Goal: Obtain resource: Download file/media

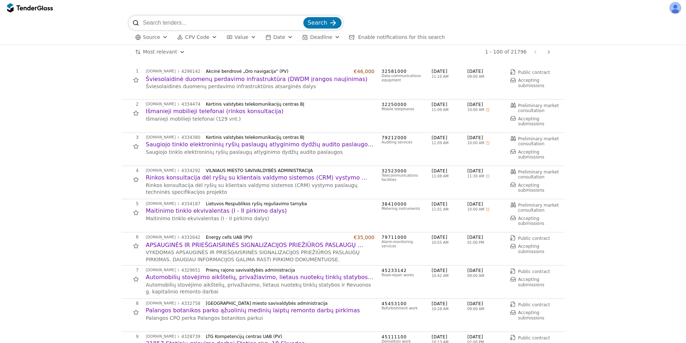
scroll to position [643, 0]
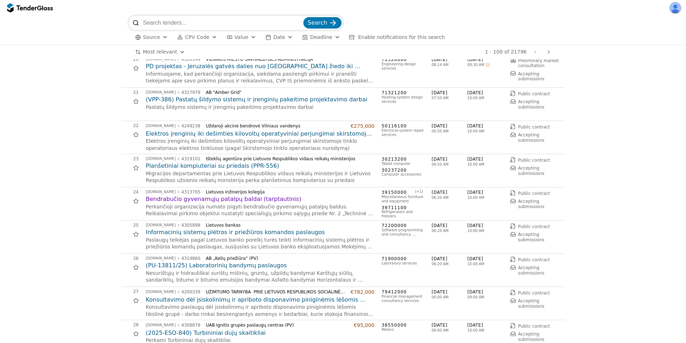
click at [203, 199] on h2 "Bendrabučio gyvenamųjų patalpų baldai (tarptautinis)" at bounding box center [260, 200] width 229 height 8
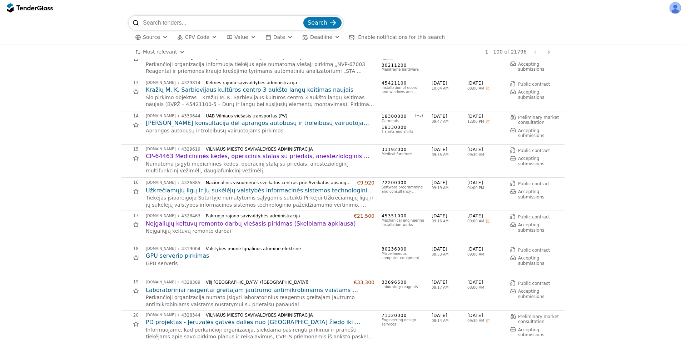
scroll to position [386, 0]
click at [190, 226] on h2 "Neįgaliųjų keltuvų remonto darbų viešasis pirkimas (Skelbiama apklausa)" at bounding box center [260, 225] width 229 height 8
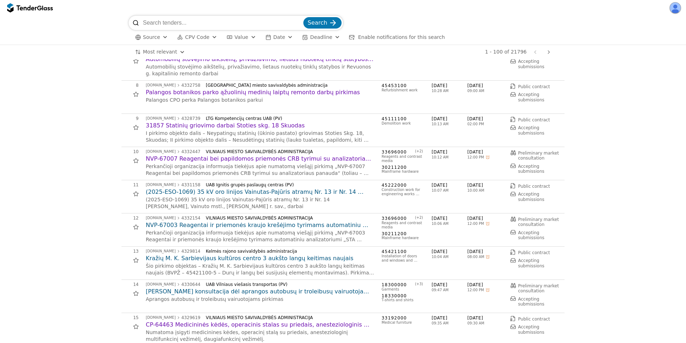
scroll to position [193, 0]
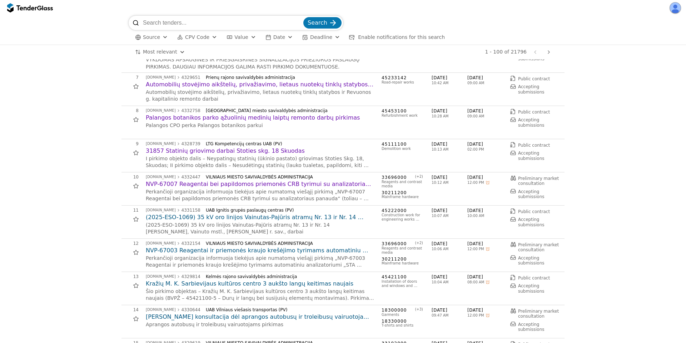
click at [205, 187] on h2 "NVP-67007 Reagentai bei papildomos priemonės CRB tyrimui su analizatoriaus pana…" at bounding box center [260, 184] width 229 height 8
click at [217, 154] on h2 "31857 Statinių griovimo darbai Stoties skg. 18 Skuodas" at bounding box center [260, 151] width 229 height 8
click at [219, 116] on h2 "Palangos botanikos parko ąžuolinių medinių laiptų remonto darbų pirkimas" at bounding box center [260, 118] width 229 height 8
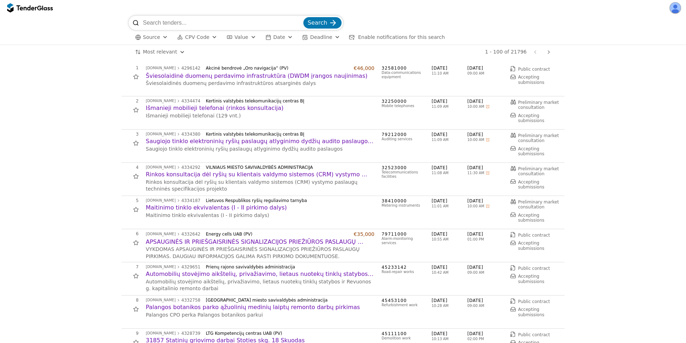
scroll to position [0, 0]
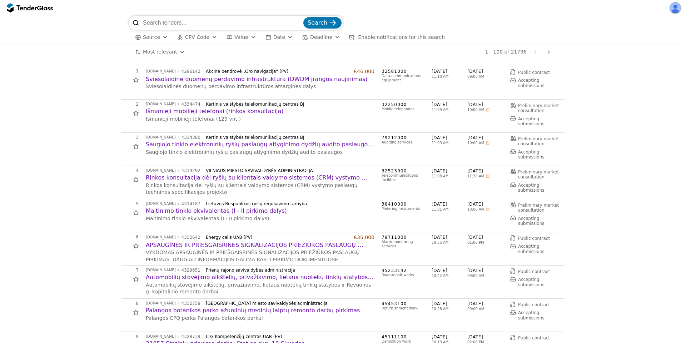
click at [188, 275] on h2 "Automobilių stovėjimo aikštelių, privažiavimo, lietaus nuotekų tinklų statybos …" at bounding box center [260, 278] width 229 height 8
click at [197, 249] on p "VYKDOMAS APSAUGINĖS IR PRIEŠGAISRINĖS SIGNALIZACIJOS PRIEŽIŪROS PASLAUGŲ PIRKIM…" at bounding box center [260, 256] width 229 height 14
click at [198, 245] on h2 "APSAUGINĖS IR PRIEŠGAISRINĖS SIGNALIZACIJOS PRIEŽIŪROS PASLAUGŲ PIRKIMAS" at bounding box center [260, 246] width 229 height 8
click at [208, 216] on p "Maitinimo tinklo ekvivalentas (I - II pirkimo dalys)" at bounding box center [260, 219] width 229 height 7
click at [210, 211] on h2 "Maitinimo tinklo ekvivalentas (I - II pirkimo dalys)" at bounding box center [260, 211] width 229 height 8
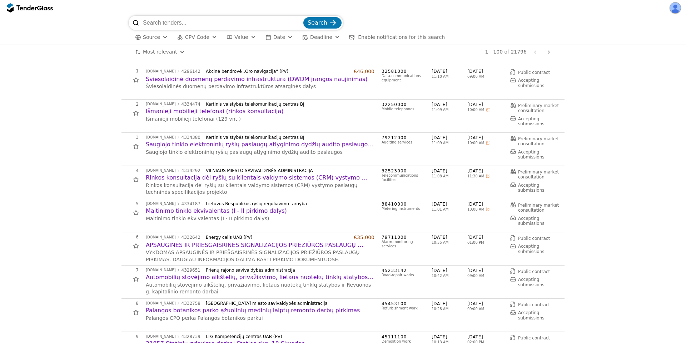
click at [216, 180] on h2 "Rinkos konsultacija dėl ryšių su klientais valdymo sistemos (CRM) vystymo pasla…" at bounding box center [260, 178] width 229 height 8
click at [214, 79] on h2 "Šviesolaidinė duomenų perdavimo infrastruktūra (DWDM įrangos naujinimas)" at bounding box center [260, 79] width 229 height 8
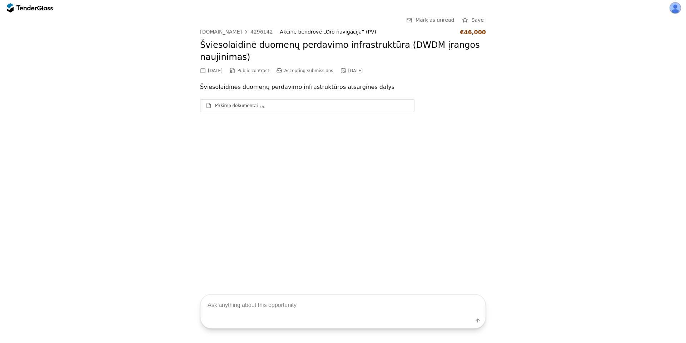
click at [237, 105] on div "Pirkimo dokumentai" at bounding box center [236, 106] width 43 height 6
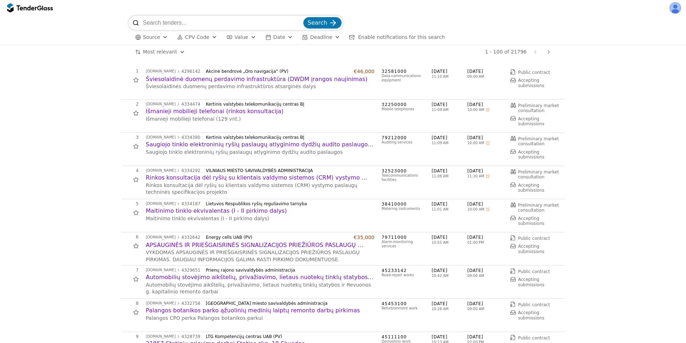
click at [209, 144] on h2 "Saugiojo tinklo elektroninių ryšių paslaugų atlyginimo dydžių audito paslaugos …" at bounding box center [260, 145] width 229 height 8
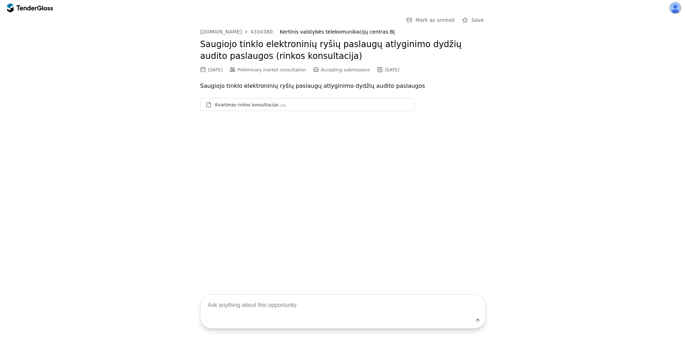
click at [242, 109] on div "Kvietimas rinkos konsultacijai .zip" at bounding box center [308, 104] width 214 height 9
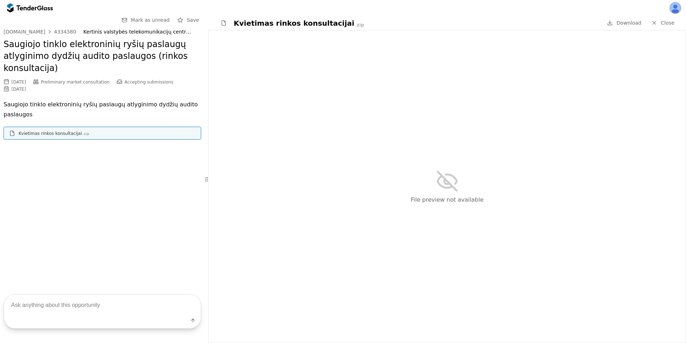
click at [628, 21] on span "Download" at bounding box center [629, 23] width 25 height 6
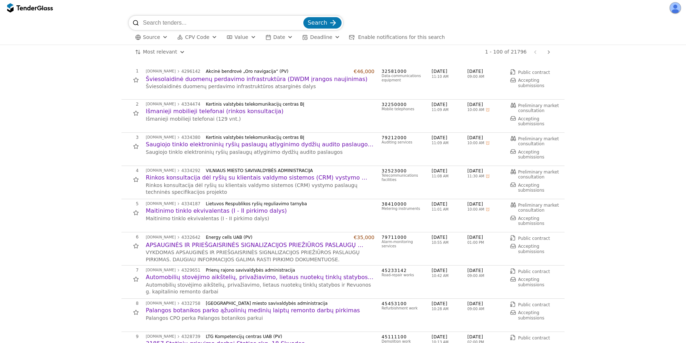
click at [214, 147] on h2 "Saugiojo tinklo elektroninių ryšių paslaugų atlyginimo dydžių audito paslaugos …" at bounding box center [260, 145] width 229 height 8
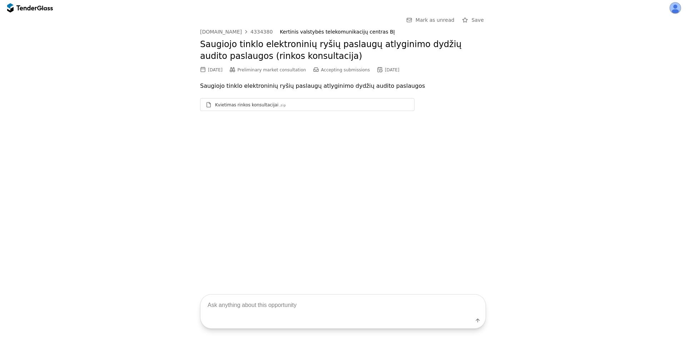
click at [252, 104] on div "Kvietimas rinkos konsultacijai" at bounding box center [246, 105] width 63 height 6
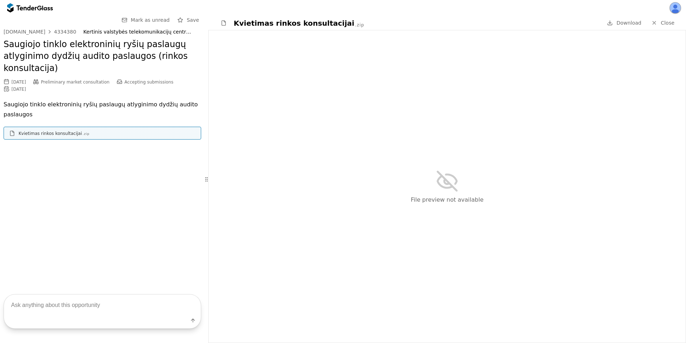
drag, startPoint x: 628, startPoint y: 20, endPoint x: 624, endPoint y: 28, distance: 8.8
click at [628, 20] on span "Download" at bounding box center [629, 23] width 25 height 6
click at [384, 62] on div "File preview not available" at bounding box center [447, 186] width 477 height 313
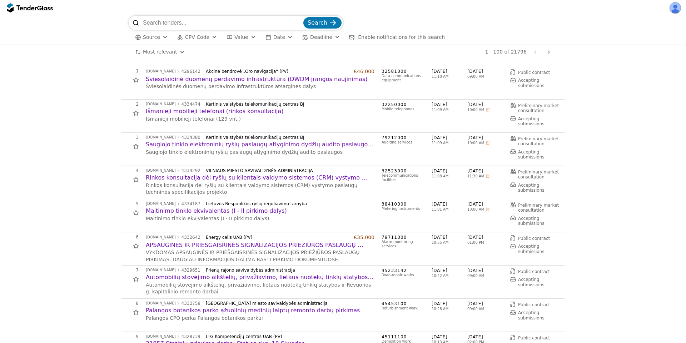
click at [230, 81] on h2 "Šviesolaidinė duomenų perdavimo infrastruktūra (DWDM įrangos naujinimas)" at bounding box center [260, 79] width 229 height 8
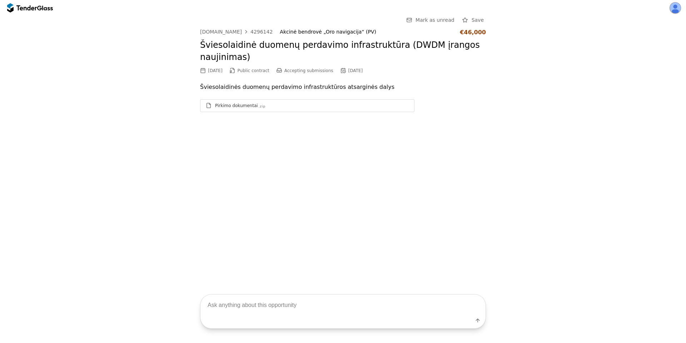
click at [367, 105] on div "Pirkimo dokumentai .zip" at bounding box center [312, 106] width 194 height 6
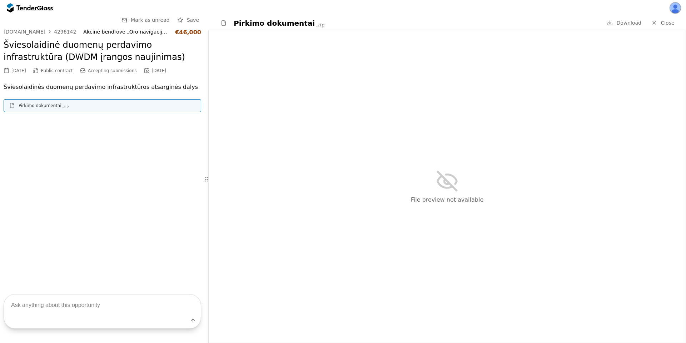
click at [624, 20] on span "Download" at bounding box center [629, 23] width 25 height 6
click at [137, 190] on div "Go Back Mark as unread Save viesiejipirkimai.lt 4296142 Akcinė bendrovė „Oro na…" at bounding box center [102, 148] width 205 height 264
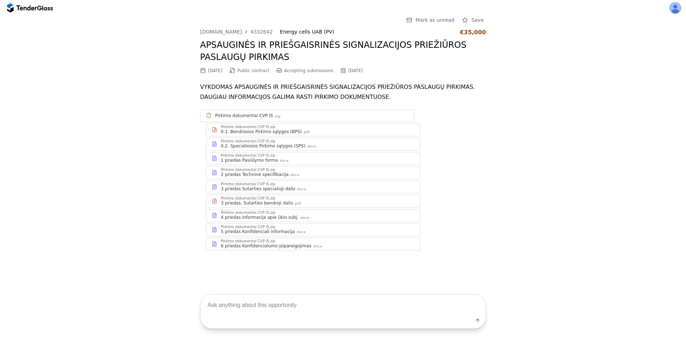
click at [322, 242] on div "Pirkimo dokumentai CVP IS.zip" at bounding box center [318, 242] width 194 height 4
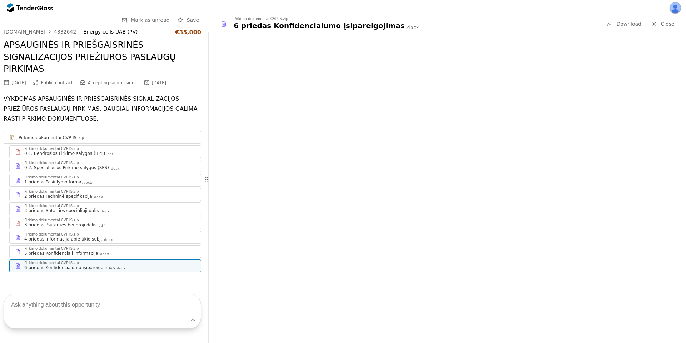
click at [152, 153] on div "0.1. Bendrosios Pirkimo sąlygos (BPS) .pdf" at bounding box center [109, 154] width 171 height 6
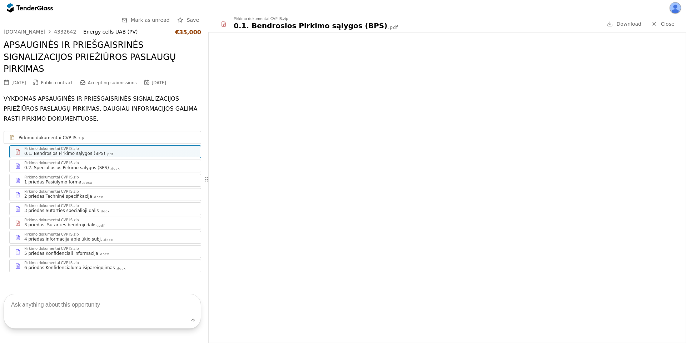
click at [632, 23] on span "Download" at bounding box center [629, 24] width 25 height 6
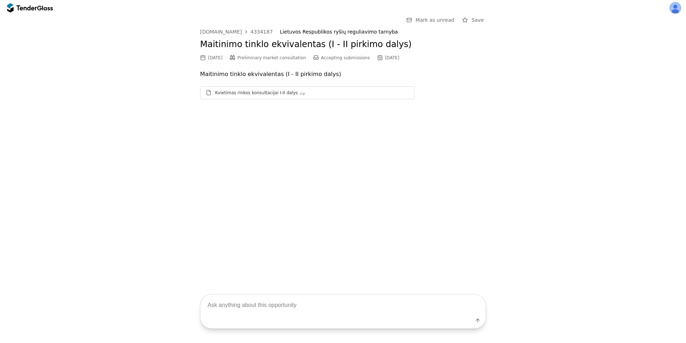
click at [330, 94] on div "Kvietimas rinkos konsultacijai I-II dalys .zip" at bounding box center [312, 93] width 194 height 6
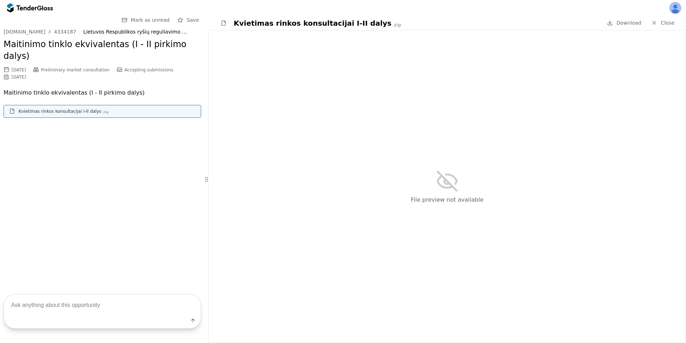
click at [612, 21] on div at bounding box center [610, 23] width 20 height 20
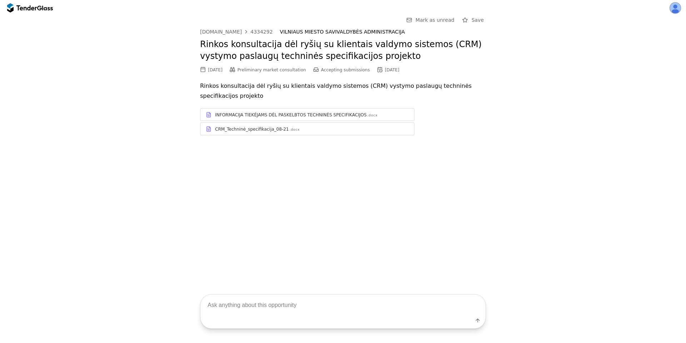
click at [326, 116] on div "INFORMACIJA TIEKĖJAMS DĖL PASKELBTOS TECHNINĖS SPECIFIKACIJOS" at bounding box center [291, 115] width 152 height 6
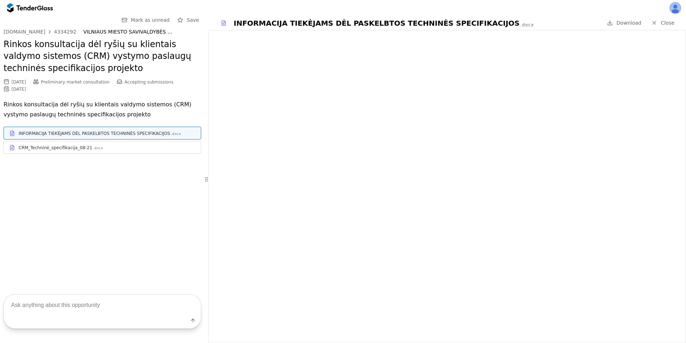
click at [625, 20] on span "Download" at bounding box center [629, 23] width 25 height 6
click at [118, 149] on div "CRM_Techninė_specifikacija_08-21 .docx" at bounding box center [107, 148] width 177 height 6
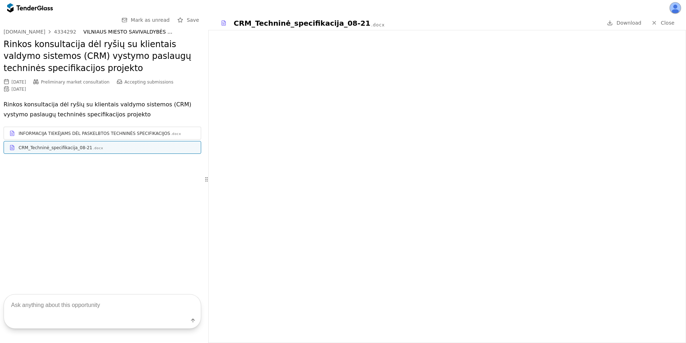
click at [629, 20] on span "Download" at bounding box center [629, 23] width 25 height 6
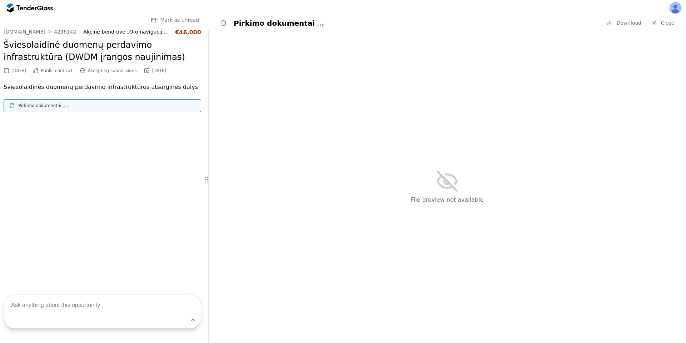
click at [100, 107] on div "Pirkimo dokumentai .zip" at bounding box center [107, 106] width 177 height 6
click at [28, 105] on div "Pirkimo dokumentai" at bounding box center [40, 106] width 43 height 6
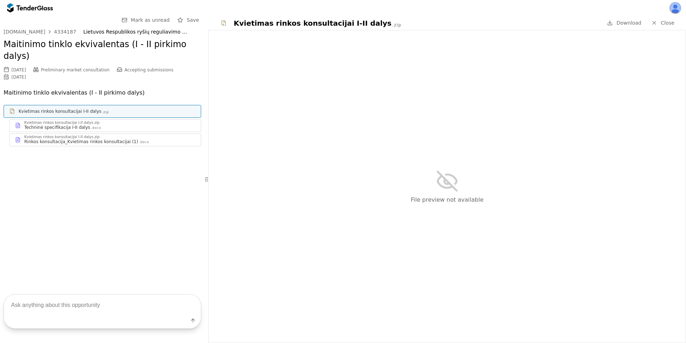
click at [104, 177] on div "Go Back Mark as unread Save viesiejipirkimai.lt 4334187 Lietuvos Respublikos ry…" at bounding box center [102, 148] width 205 height 264
click at [97, 125] on div "Techninė specifikacija I-II dalys .docx" at bounding box center [109, 128] width 171 height 6
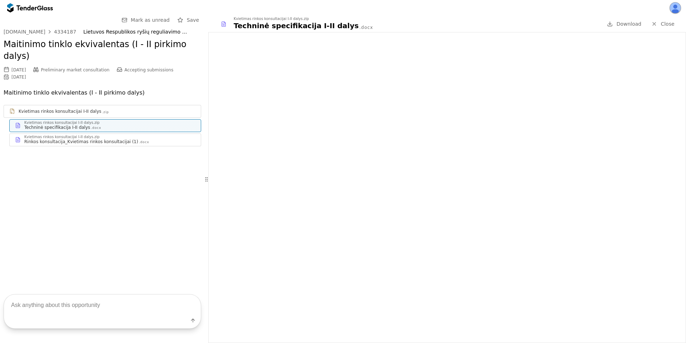
click at [100, 139] on div "Rinkos konsultacija_Kvietimas rinkos konsultacijai (1)" at bounding box center [81, 142] width 114 height 6
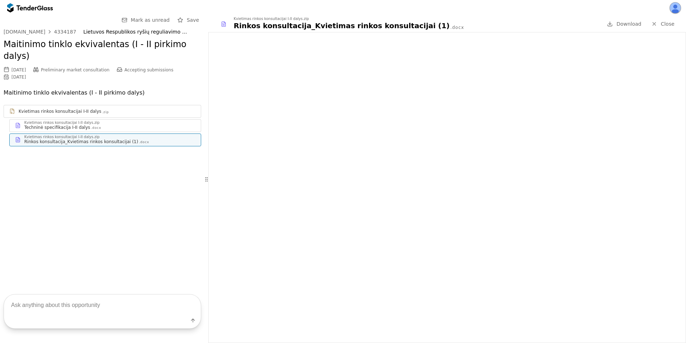
click at [20, 4] on div at bounding box center [30, 7] width 46 height 11
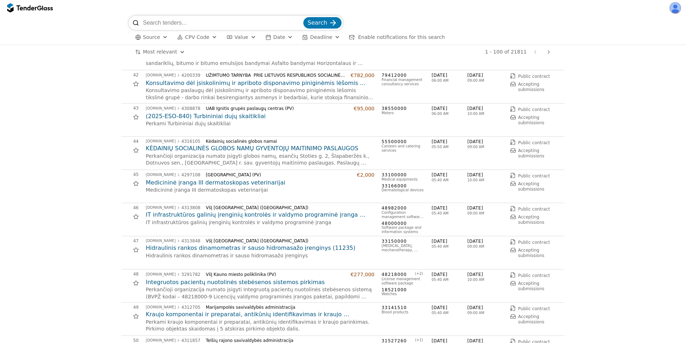
scroll to position [1544, 0]
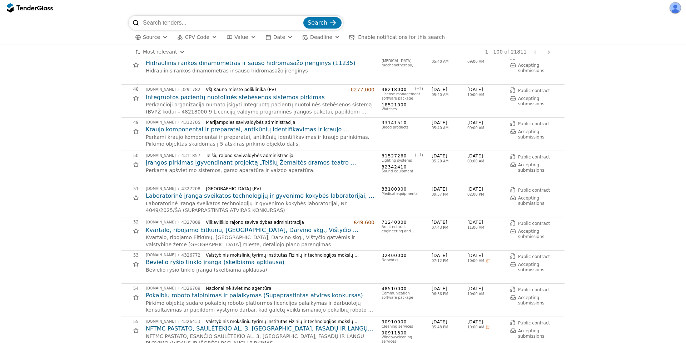
click at [227, 226] on div "viesiejipirkimai.lt 4327008 Vilkaviškio rajono savivaldybės administracija €49,…" at bounding box center [260, 234] width 229 height 29
click at [228, 227] on h2 "Kvartalo, ribojamo Eitkūnų, [GEOGRAPHIC_DATA], Darvino skg., Vištyčio gatvėmis …" at bounding box center [260, 231] width 229 height 8
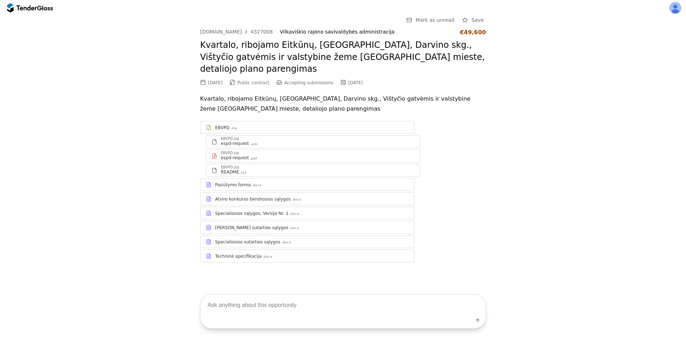
click at [262, 211] on div "Specialiosios sąlygos, Versija Nr. 1" at bounding box center [252, 214] width 74 height 6
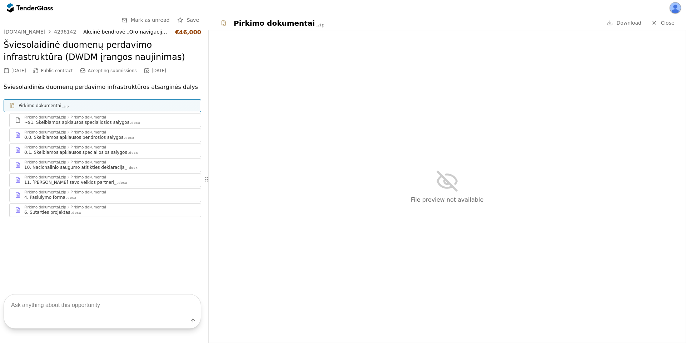
click at [107, 181] on div "11. Klausimynas Pazink savo veiklos partneri_" at bounding box center [70, 183] width 92 height 6
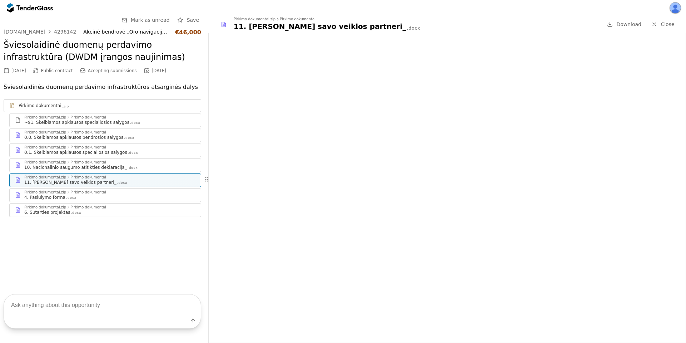
click at [23, 7] on div at bounding box center [26, 7] width 20 height 5
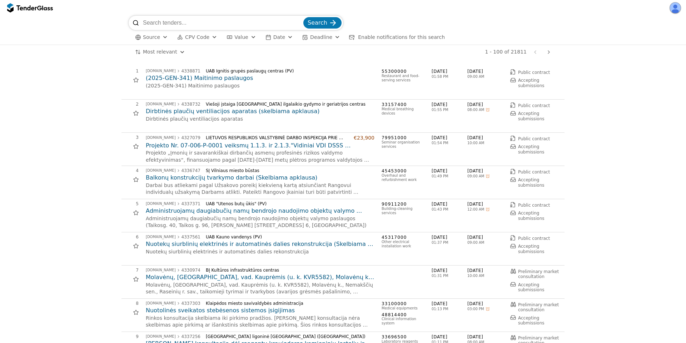
click at [311, 147] on h2 "Projekto Nr. 07-006-P-0001 veiksmų 1.1.3. ir 2.1.3."Vidiniai VDI DSSS inspektor…" at bounding box center [260, 146] width 229 height 8
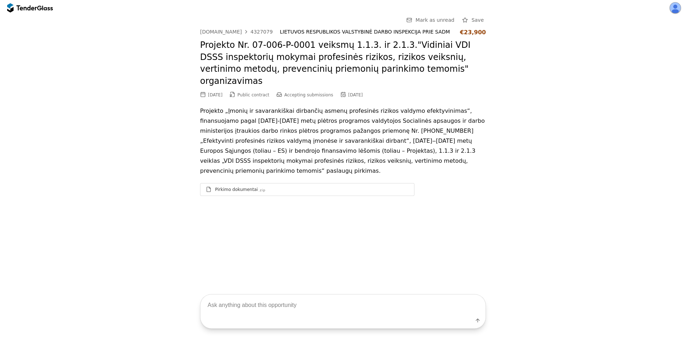
click at [152, 190] on div "Go Back Mark as unread Save [DOMAIN_NAME] 4327079 LIETUVOS RESPUBLIKOS VALSTYBI…" at bounding box center [343, 148] width 686 height 264
click at [294, 183] on link "Pirkimo dokumentai .zip" at bounding box center [307, 189] width 214 height 13
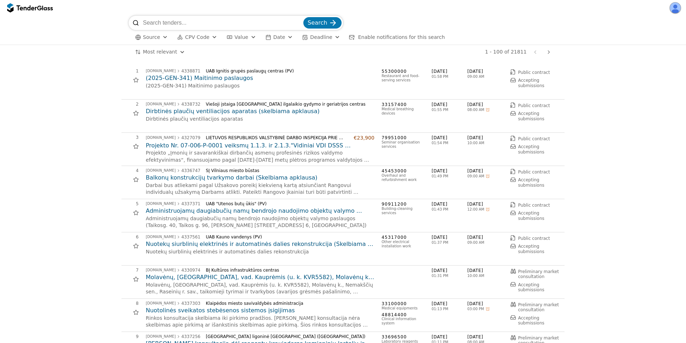
scroll to position [193, 0]
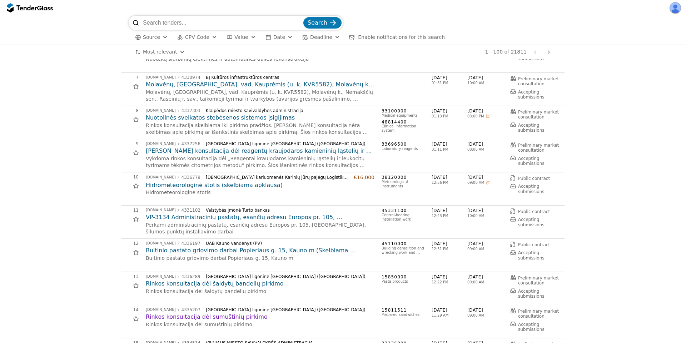
click at [239, 183] on h2 "Hidrometeorologinė stotis (skelbiama apklausa)" at bounding box center [260, 186] width 229 height 8
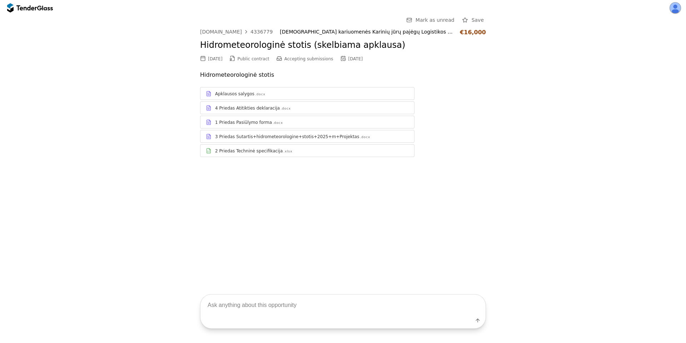
click at [289, 148] on div "2 Priedas Techninė specifikacija .xlsx" at bounding box center [312, 151] width 194 height 6
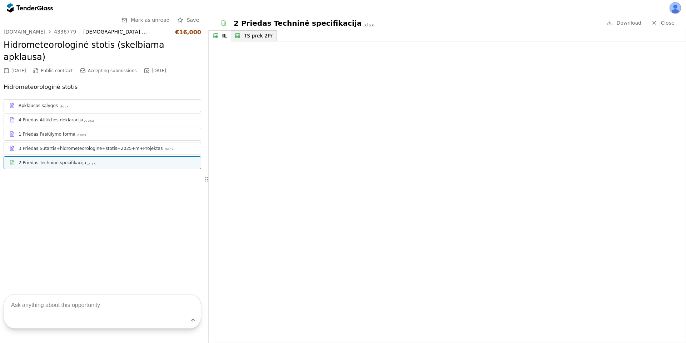
click at [251, 34] on div "TS prek 2Pr" at bounding box center [258, 36] width 29 height 6
click at [222, 39] on div "IL" at bounding box center [224, 36] width 4 height 6
click at [247, 35] on div "TS prek 2Pr" at bounding box center [259, 36] width 33 height 6
click at [213, 35] on div "button" at bounding box center [216, 36] width 20 height 20
click at [96, 146] on div "3 Priedas Sutartis+hidrometeorologine+stotis+2025+m+Projektas" at bounding box center [91, 149] width 144 height 6
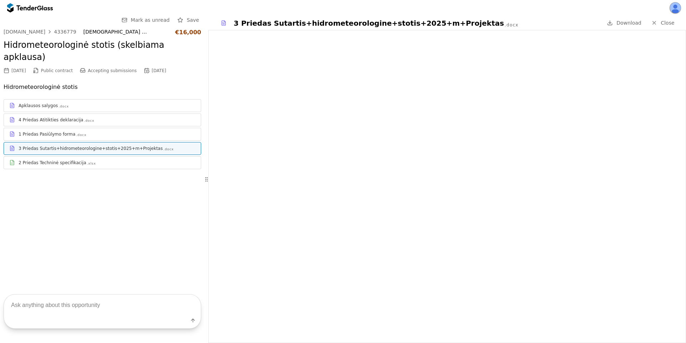
click at [76, 157] on div "Apklausos salygos .docx 4 Priedas Atitikties deklaracija .docx 1 Priedas Pasiūl…" at bounding box center [103, 134] width 198 height 84
click at [75, 157] on link "2 Priedas Techninė specifikacija .xlsx" at bounding box center [103, 163] width 198 height 13
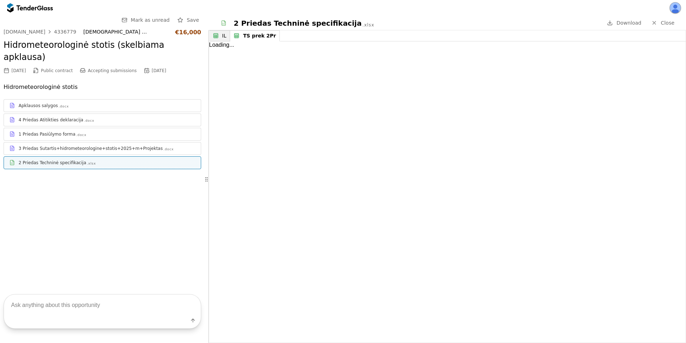
click at [247, 35] on div "TS prek 2Pr" at bounding box center [259, 36] width 33 height 6
click at [70, 128] on link "1 Priedas Pasiūlymo forma .docx" at bounding box center [103, 134] width 198 height 13
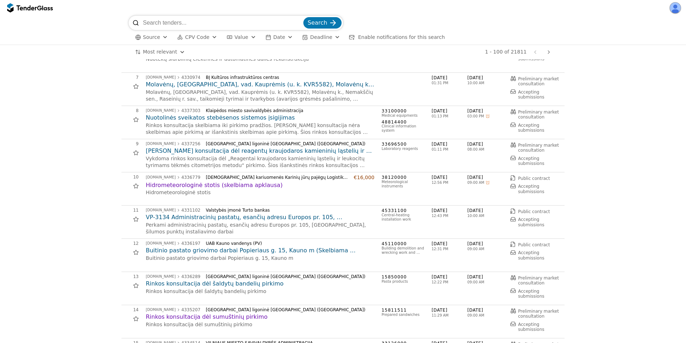
scroll to position [579, 0]
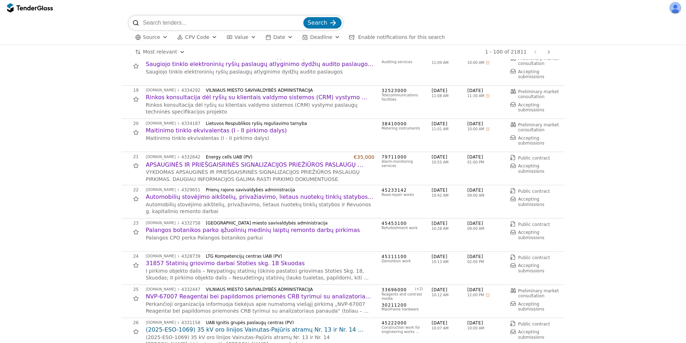
click at [206, 261] on h2 "31857 Statinių griovimo darbai Stoties skg. 18 Skuodas" at bounding box center [260, 264] width 229 height 8
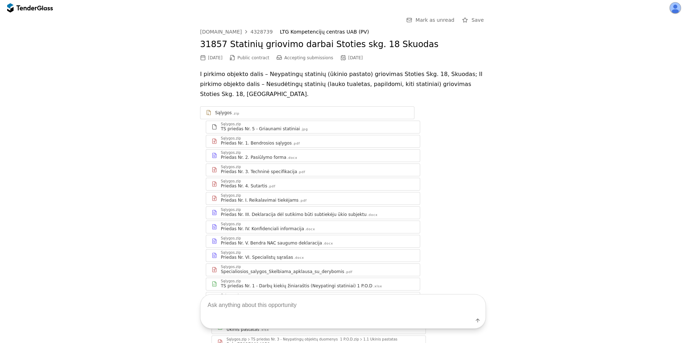
click at [303, 140] on div "Priedas Nr. 1. Bendrosios sąlygos .pdf" at bounding box center [318, 143] width 194 height 6
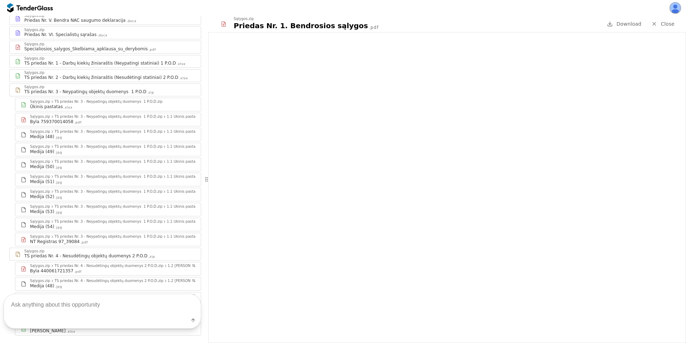
scroll to position [302, 0]
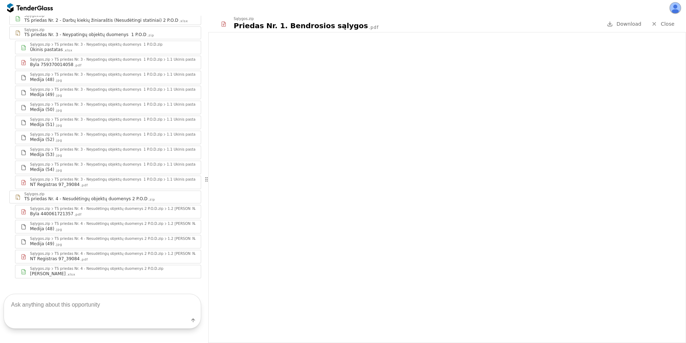
click at [91, 167] on div "Medija (54) .jpg" at bounding box center [112, 170] width 165 height 6
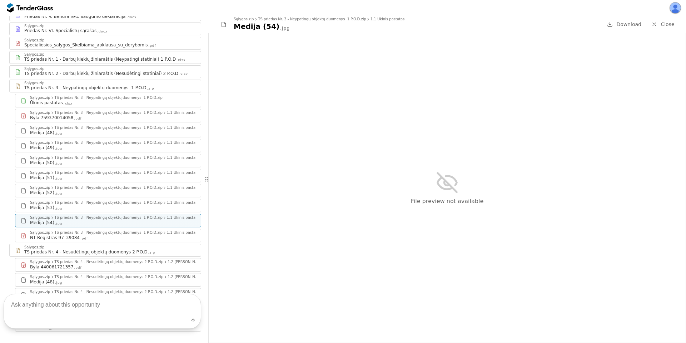
scroll to position [302, 0]
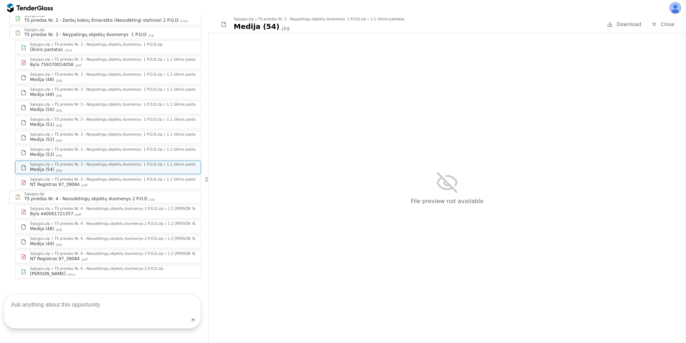
click at [101, 256] on div "NT Registras 97_39084 .pdf" at bounding box center [112, 259] width 165 height 6
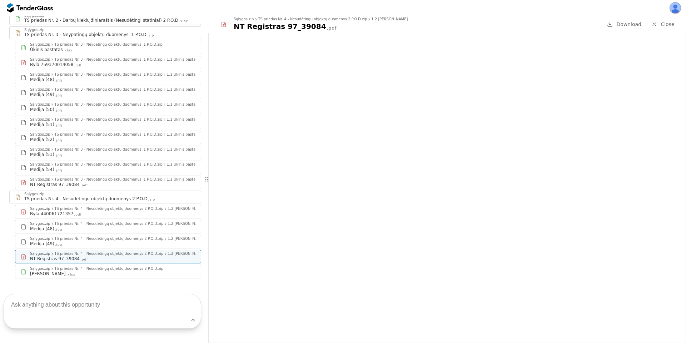
click at [14, 3] on div at bounding box center [30, 7] width 46 height 11
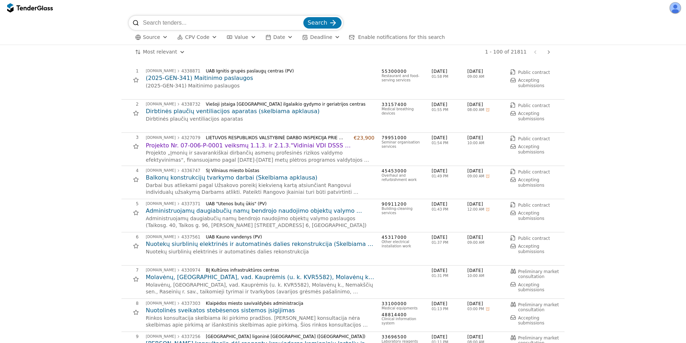
click at [674, 10] on button "button" at bounding box center [675, 7] width 11 height 11
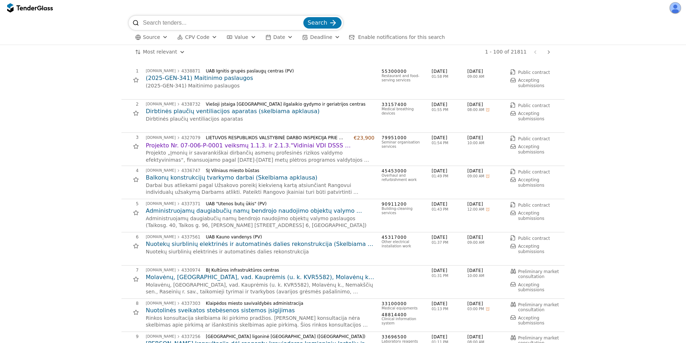
click at [676, 11] on button "button" at bounding box center [675, 7] width 11 height 11
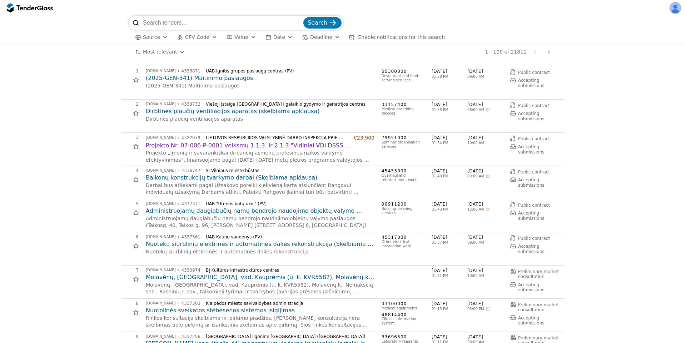
click at [153, 142] on h2 "Projekto Nr. 07-006-P-0001 veiksmų 1.1.3. ir 2.1.3."Vidiniai VDI DSSS inspektor…" at bounding box center [260, 146] width 229 height 8
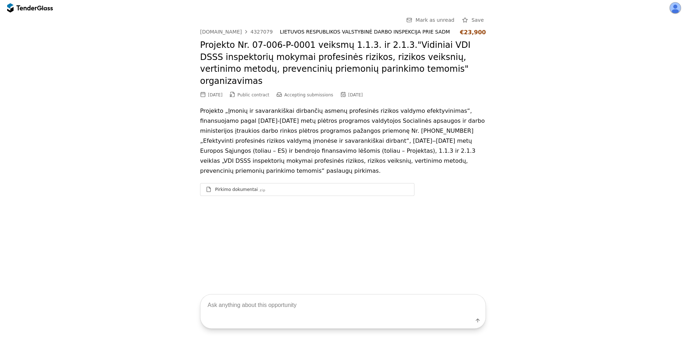
click at [272, 187] on div "Pirkimo dokumentai .zip" at bounding box center [312, 190] width 194 height 6
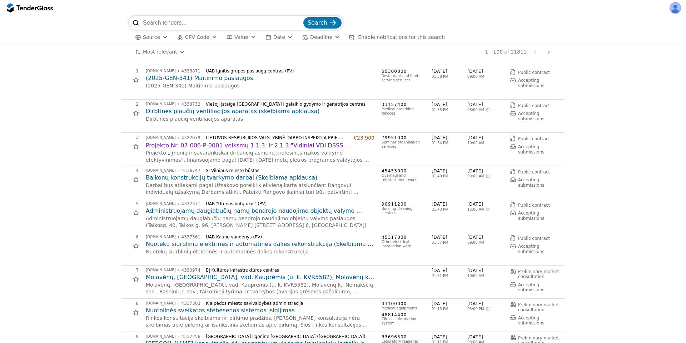
click at [192, 36] on span "CPV Code" at bounding box center [197, 37] width 24 height 6
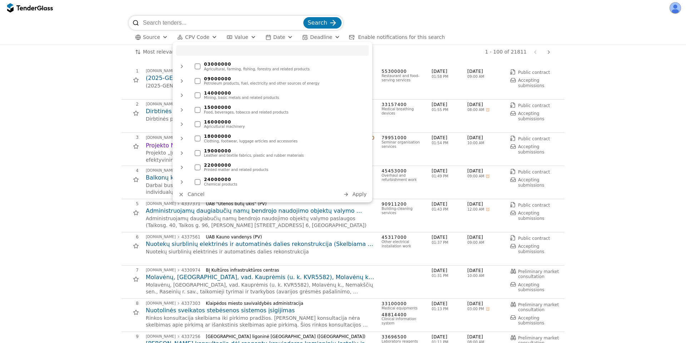
click at [234, 38] on span "Value" at bounding box center [241, 37] width 14 height 6
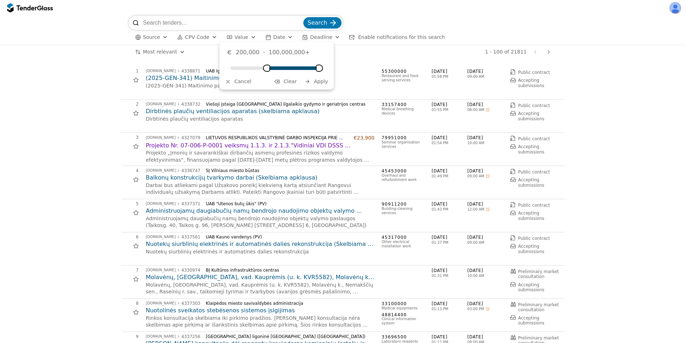
click at [267, 68] on div "Minimum" at bounding box center [266, 68] width 7 height 7
click at [316, 81] on span "Apply" at bounding box center [321, 82] width 14 height 6
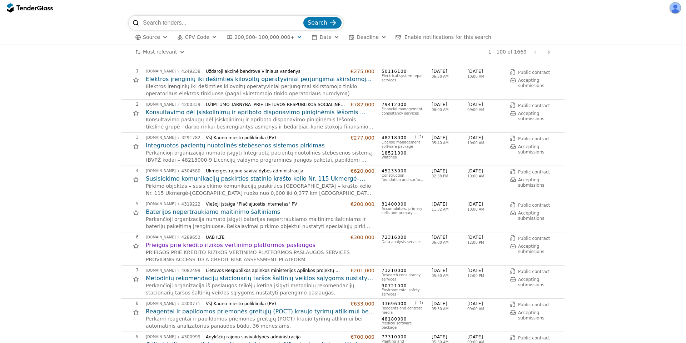
click at [288, 34] on button "200,000 - 100,000,000+" at bounding box center [264, 37] width 81 height 9
click at [284, 80] on button "Clear" at bounding box center [285, 81] width 27 height 9
click at [318, 80] on span "Apply" at bounding box center [321, 82] width 14 height 6
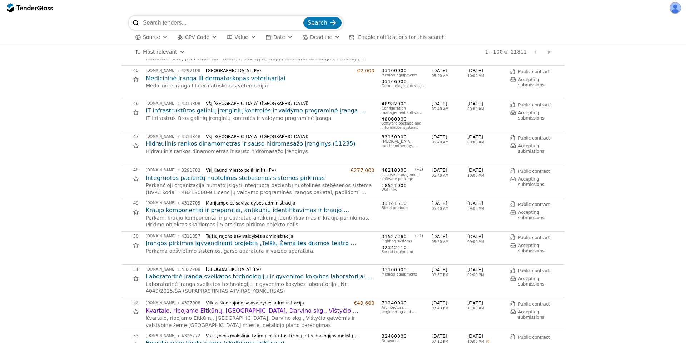
scroll to position [1415, 0]
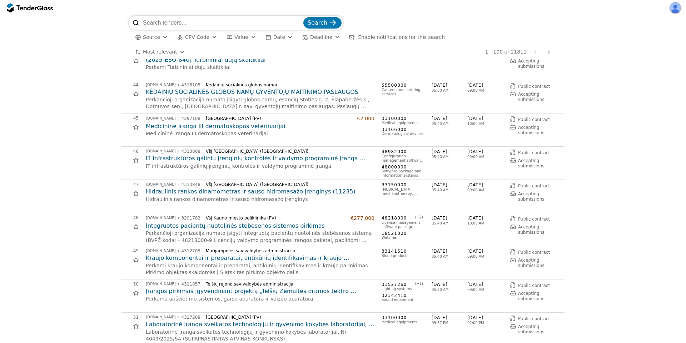
click at [203, 127] on h2 "Medicininė įranga III dermatoskopas veterinarijai" at bounding box center [260, 127] width 229 height 8
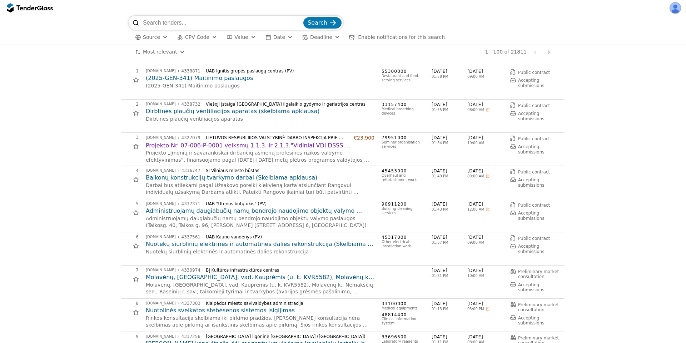
click at [207, 77] on h2 "(2025-GEN-341) Maitinimo paslaugos" at bounding box center [260, 78] width 229 height 8
click at [218, 143] on h2 "Projekto Nr. 07-006-P-0001 veiksmų 1.1.3. ir 2.1.3."Vidiniai VDI DSSS inspektor…" at bounding box center [260, 146] width 229 height 8
click at [222, 110] on h2 "Dirbtinės plaučių ventiliacijos aparatas (skelbiama apklausa)" at bounding box center [260, 112] width 229 height 8
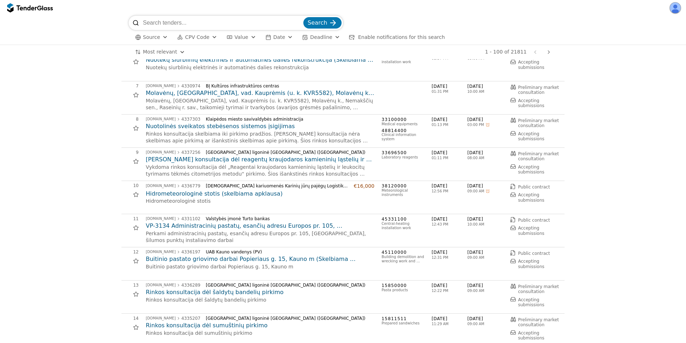
scroll to position [193, 0]
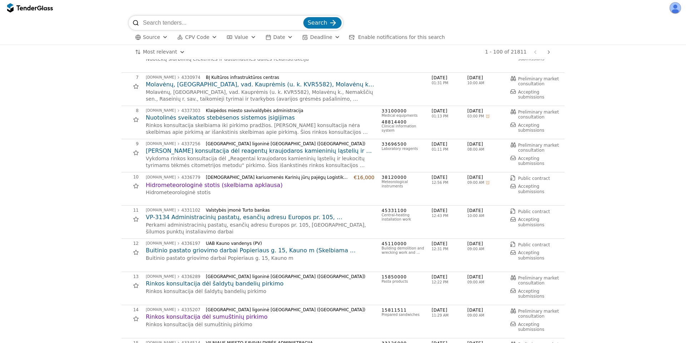
click at [234, 151] on h2 "[PERSON_NAME] konsultacija dėl reagentų kraujodaros kamieninių ląstelių ir leuk…" at bounding box center [260, 151] width 229 height 8
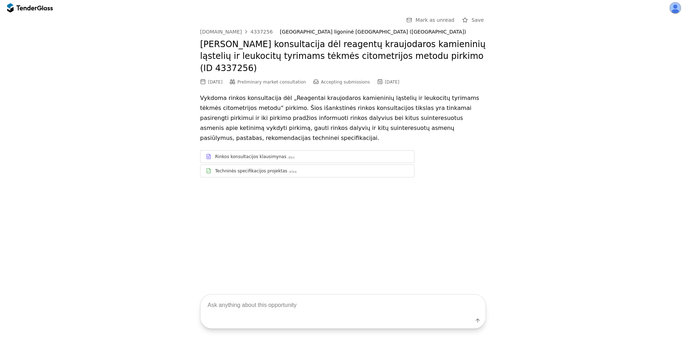
click at [301, 154] on div "Rinkos konsultacijos klausimynas .doc" at bounding box center [312, 157] width 194 height 6
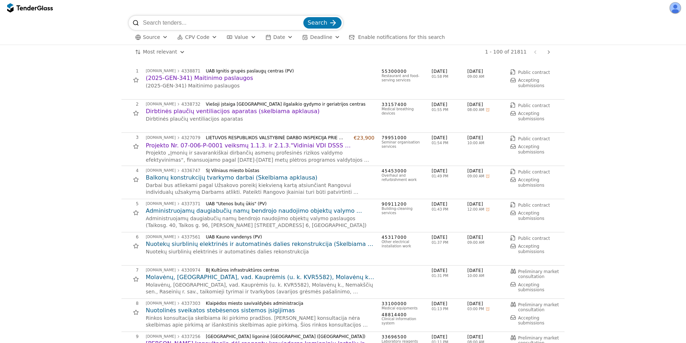
click at [195, 37] on span "CPV Code" at bounding box center [197, 37] width 24 height 6
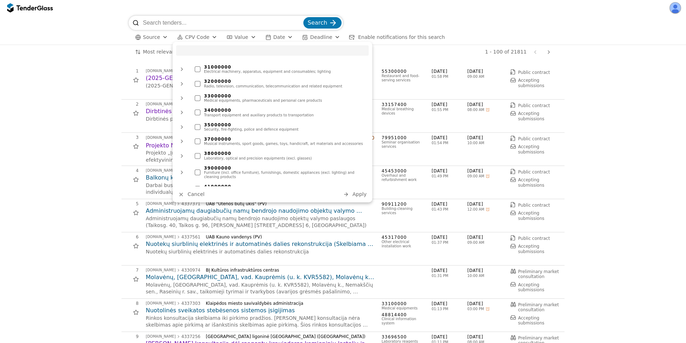
scroll to position [129, 0]
click at [229, 111] on div "33000000" at bounding box center [284, 113] width 161 height 5
click at [357, 195] on span "Apply" at bounding box center [359, 195] width 14 height 6
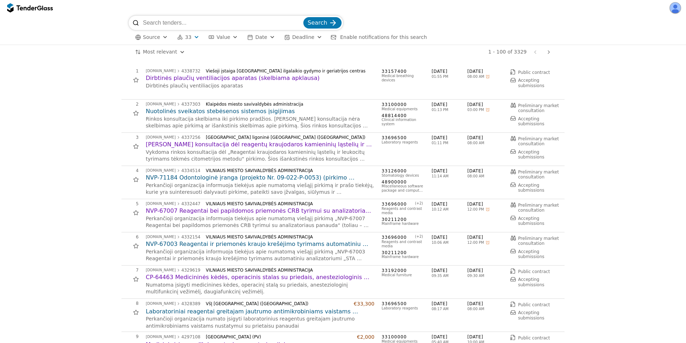
click at [192, 38] on div "button" at bounding box center [197, 37] width 26 height 24
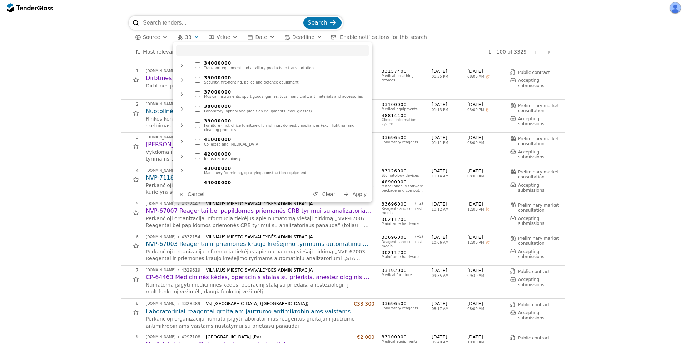
scroll to position [129, 0]
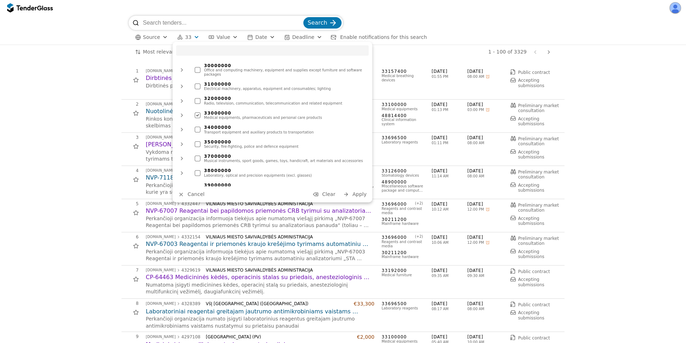
click at [185, 110] on div at bounding box center [181, 115] width 11 height 11
click at [206, 140] on div at bounding box center [206, 144] width 25 height 24
click at [206, 153] on div at bounding box center [206, 159] width 25 height 24
click at [291, 174] on div "Post-mortem and mortuary equipment and supplies" at bounding box center [289, 176] width 153 height 4
click at [190, 124] on div at bounding box center [190, 129] width 17 height 19
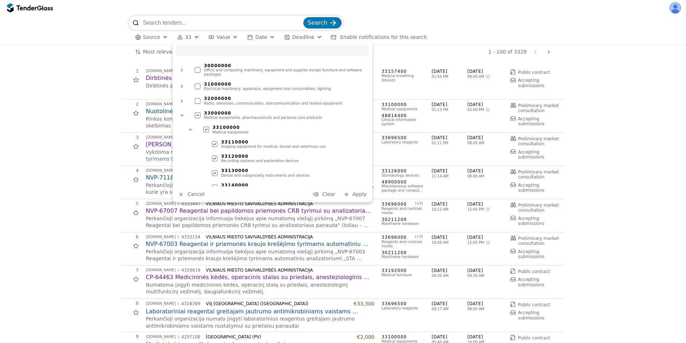
scroll to position [193, 0]
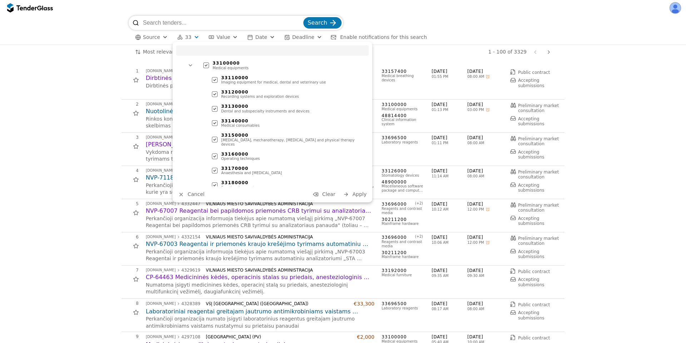
click at [354, 192] on span "Apply" at bounding box center [359, 195] width 14 height 6
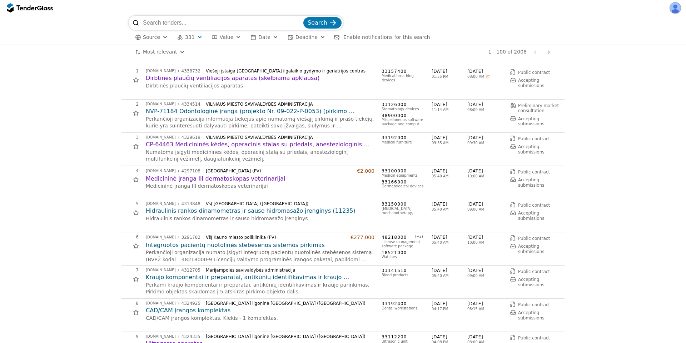
click at [215, 22] on input "search" at bounding box center [222, 23] width 159 height 14
click at [243, 82] on div "Dirbtinės plaučių ventiliacijos aparatas (skelbiama apklausa) Dirbtinės plaučių…" at bounding box center [260, 81] width 229 height 15
click at [243, 80] on h2 "Dirbtinės plaučių ventiliacijos aparatas (skelbiama apklausa)" at bounding box center [260, 78] width 229 height 8
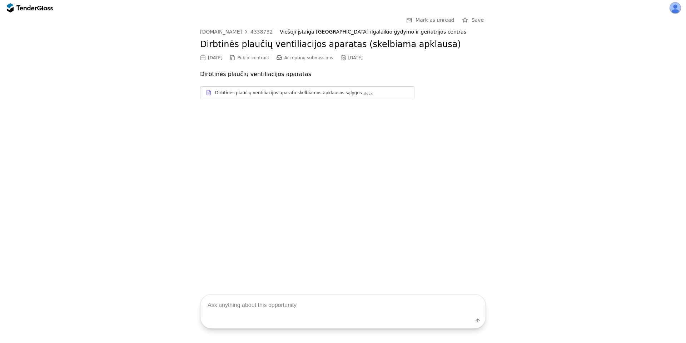
click at [245, 93] on div "Dirbtinės plaučių ventiliacijos aparato skelbiamos apklausos sąlygos" at bounding box center [288, 93] width 147 height 6
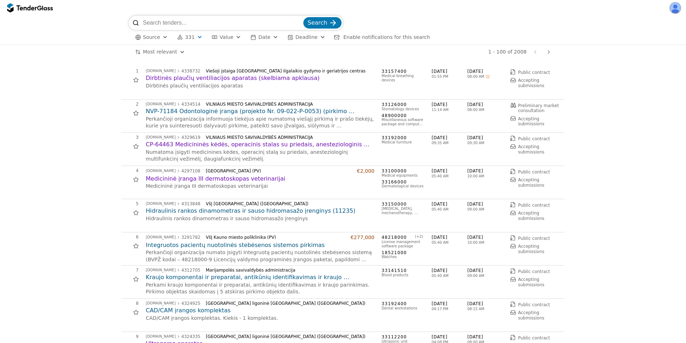
click at [185, 35] on span "331" at bounding box center [190, 37] width 10 height 6
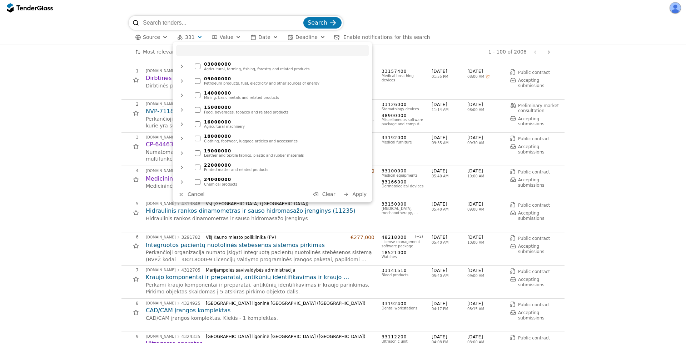
drag, startPoint x: 328, startPoint y: 192, endPoint x: 340, endPoint y: 194, distance: 11.3
click at [333, 192] on span "Clear" at bounding box center [328, 195] width 13 height 6
click at [358, 197] on span "Apply" at bounding box center [359, 195] width 14 height 6
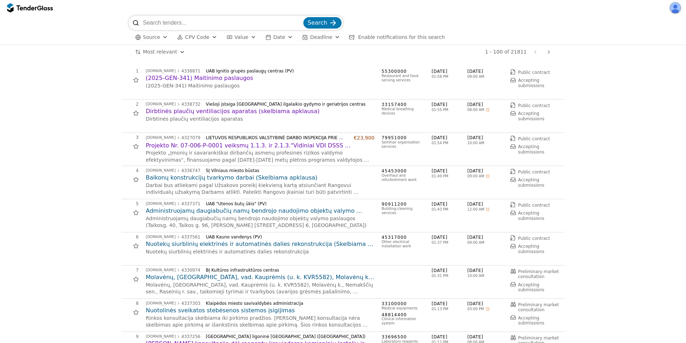
click at [195, 24] on input "search" at bounding box center [222, 23] width 159 height 14
type input "kortas"
click at [303, 17] on button "Search" at bounding box center [322, 22] width 38 height 11
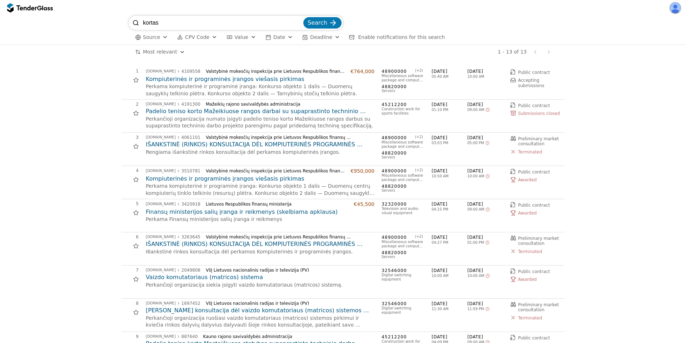
click at [187, 21] on input "kortas" at bounding box center [222, 23] width 159 height 14
type input "torta"
type input "portas"
click at [303, 17] on button "Search" at bounding box center [322, 22] width 38 height 11
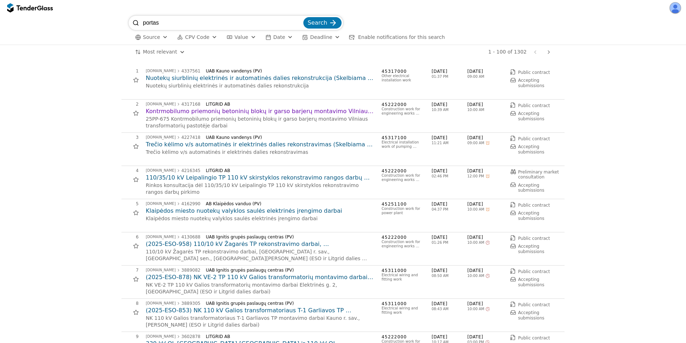
click at [302, 40] on button "Deadline" at bounding box center [322, 37] width 44 height 9
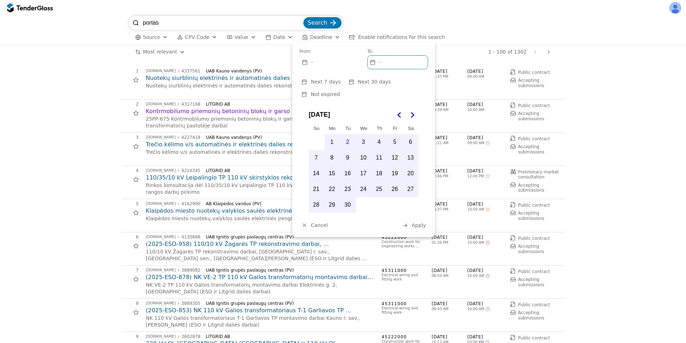
click at [302, 39] on button "Deadline" at bounding box center [322, 37] width 44 height 9
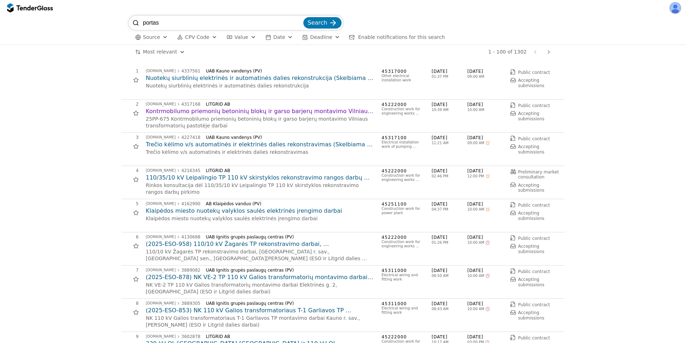
click at [276, 38] on span "Date" at bounding box center [279, 37] width 12 height 6
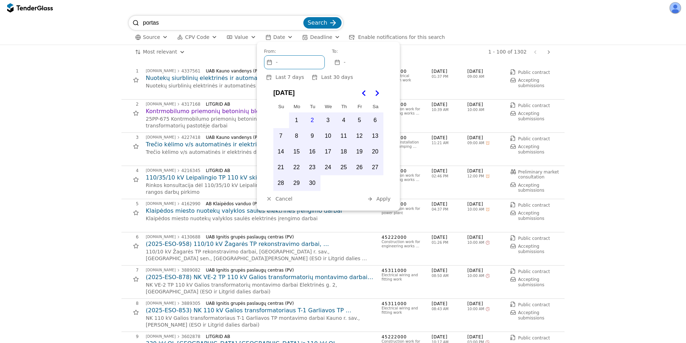
drag, startPoint x: 276, startPoint y: 38, endPoint x: 258, endPoint y: 38, distance: 17.2
click at [275, 38] on span "Date" at bounding box center [279, 37] width 12 height 6
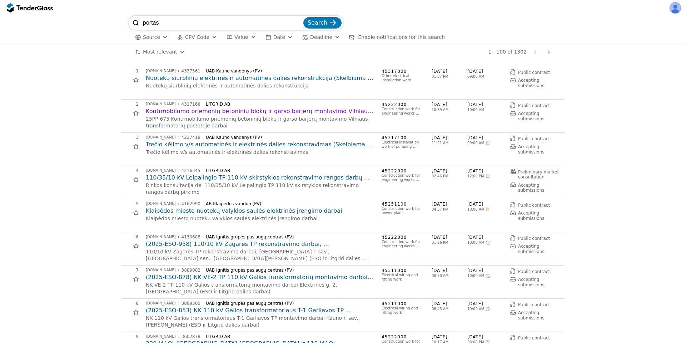
click at [248, 38] on div "button" at bounding box center [254, 37] width 26 height 24
click at [283, 68] on span at bounding box center [301, 68] width 43 height 4
click at [313, 78] on button "Apply" at bounding box center [316, 81] width 28 height 9
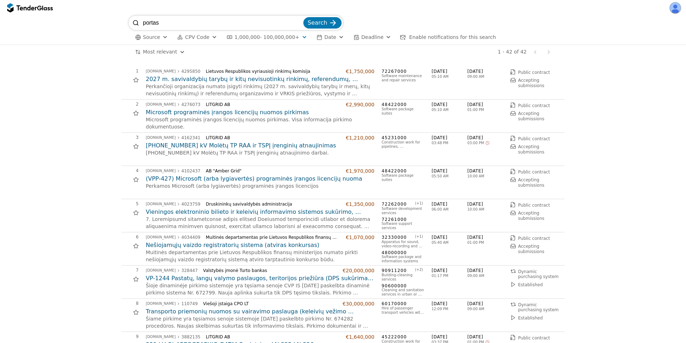
click at [288, 38] on span "1,000,000 - 100,000,000+" at bounding box center [266, 37] width 65 height 6
click at [289, 81] on span "Clear" at bounding box center [290, 82] width 13 height 6
click at [310, 81] on div "button" at bounding box center [307, 81] width 19 height 19
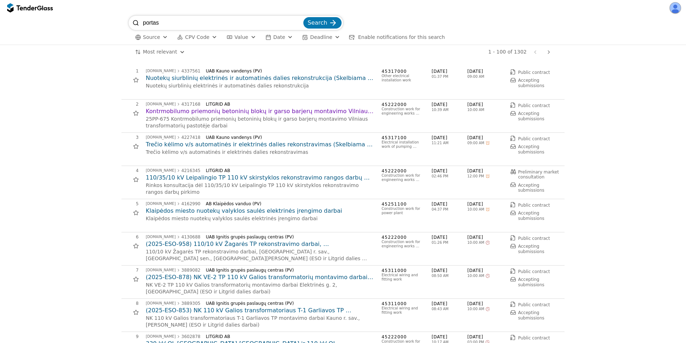
click at [180, 78] on h2 "Nuotekų siurblinių elektrinės ir automatinės dalies rekonstrukcija (Skelbiama a…" at bounding box center [260, 78] width 229 height 8
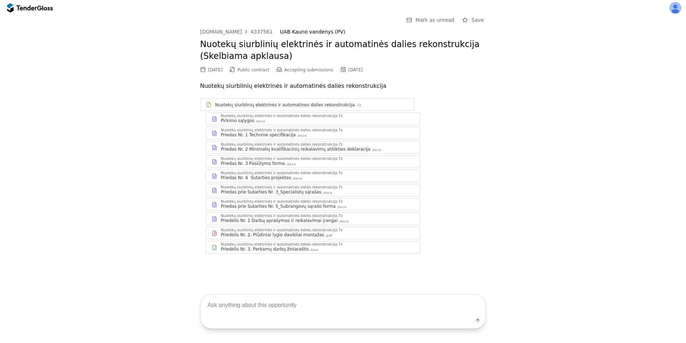
click at [303, 137] on div "Priedas Nr. 1 Techninė specifikacija .docx" at bounding box center [318, 135] width 194 height 6
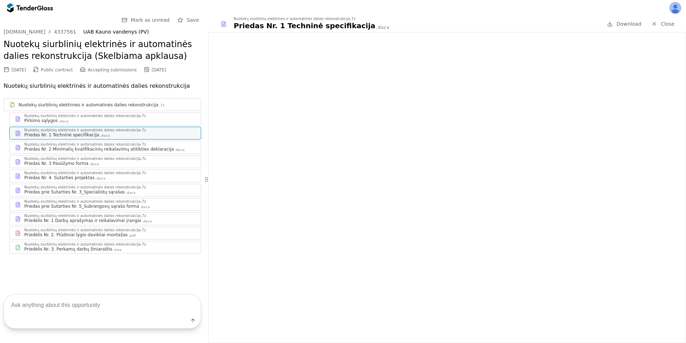
click at [139, 201] on div "Nuotekų siurblinių elektrinės ir automatinės dalies rekonstrukcija.7z" at bounding box center [109, 202] width 171 height 4
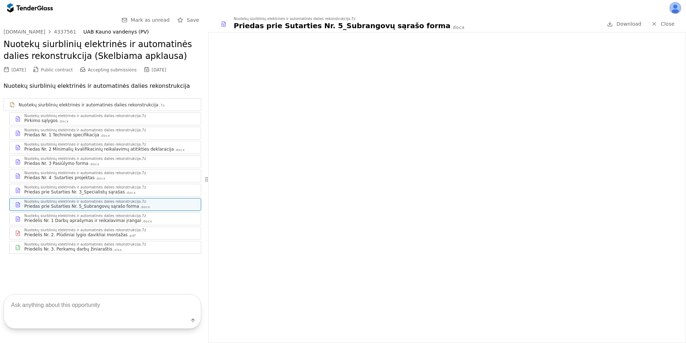
click at [88, 219] on div "Priedėlis Nr. 1 Darbų aprašymas ir reikalavimai įrangai" at bounding box center [82, 221] width 117 height 6
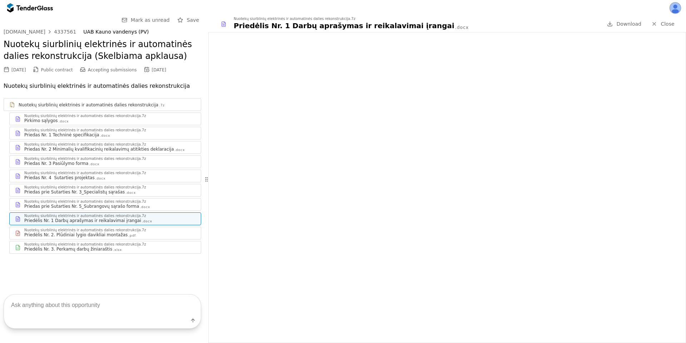
click at [125, 160] on div "Nuotekų siurblinių elektrinės ir automatinės dalies rekonstrukcija.7z" at bounding box center [85, 159] width 122 height 4
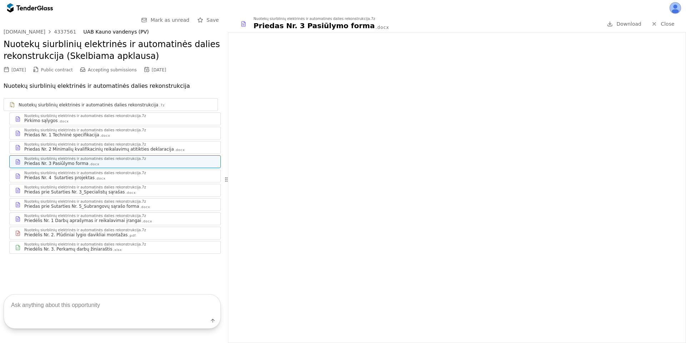
click at [227, 179] on div at bounding box center [227, 180] width 18 height 20
click at [103, 189] on div "Nuotekų siurblinių elektrinės ir automatinės dalies rekonstrukcija.7z" at bounding box center [85, 188] width 122 height 4
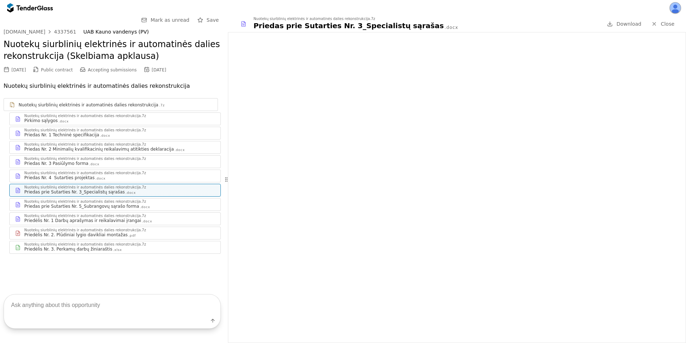
click at [107, 211] on div "Nuotekų siurblinių elektrinės ir automatinės dalies rekonstrukcija.7z Priedas p…" at bounding box center [115, 205] width 211 height 12
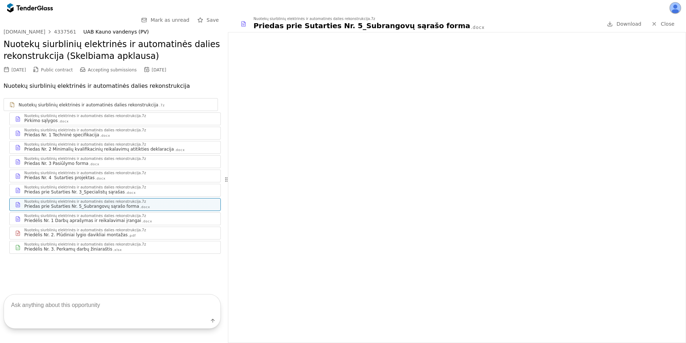
click at [96, 145] on div "Nuotekų siurblinių elektrinės ir automatinės dalies rekonstrukcija.7z" at bounding box center [85, 145] width 122 height 4
